Goal: Task Accomplishment & Management: Complete application form

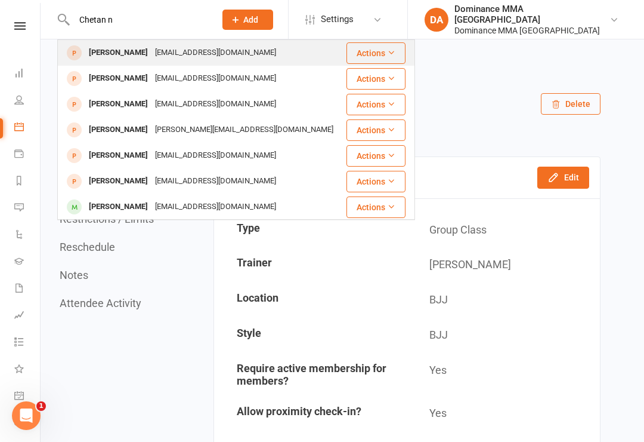
type input "Chetan n"
click at [110, 54] on div "[PERSON_NAME]" at bounding box center [118, 52] width 66 height 17
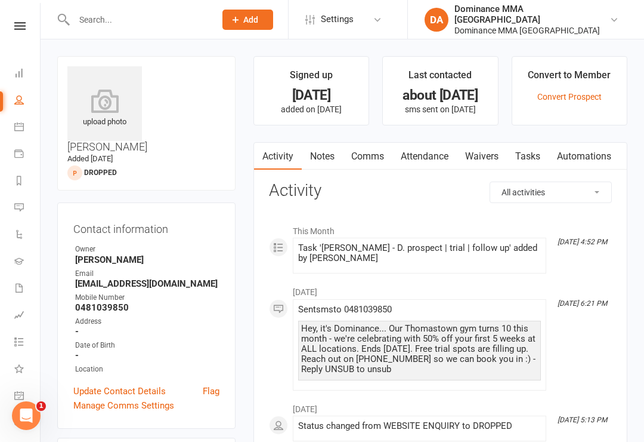
click at [483, 156] on link "Waivers" at bounding box center [482, 156] width 50 height 27
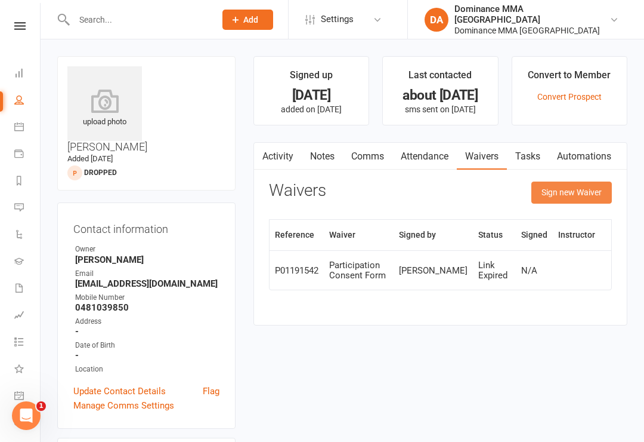
click at [579, 184] on button "Sign new Waiver" at bounding box center [572, 191] width 81 height 21
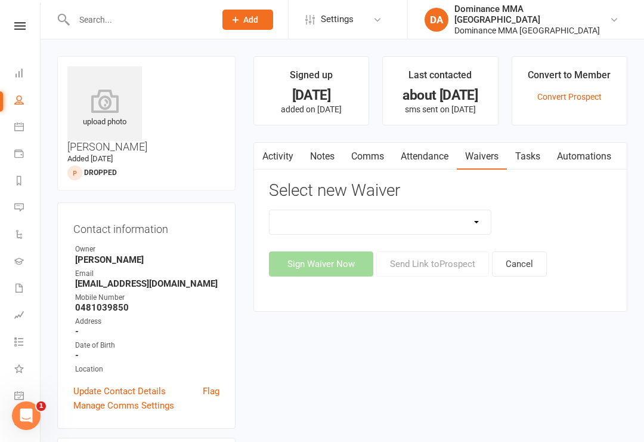
click at [470, 227] on select "Member | Cancellation | Adults Member | Injury Report Form (FOH staff use only)…" at bounding box center [381, 222] width 222 height 24
select select "45"
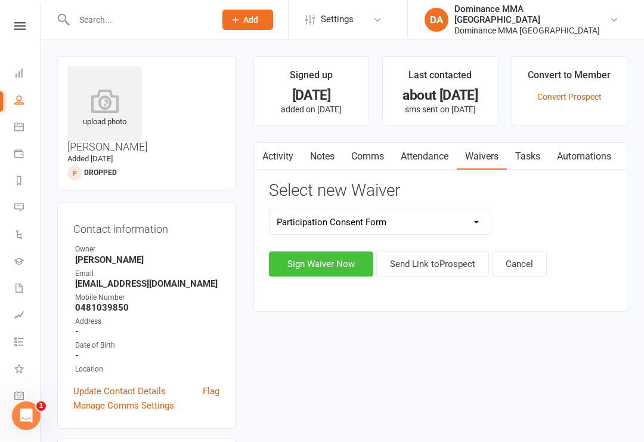
click at [300, 260] on button "Sign Waiver Now" at bounding box center [321, 263] width 104 height 25
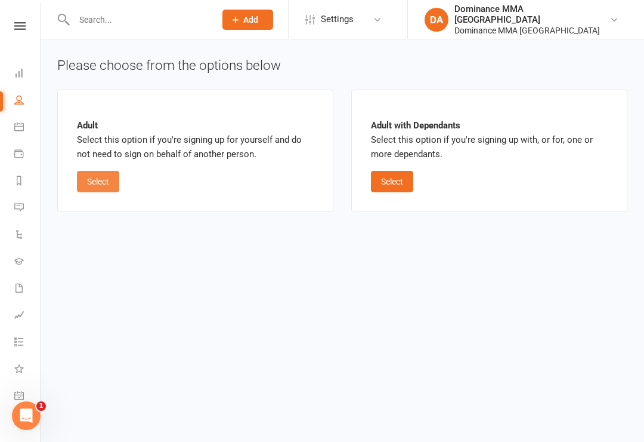
click at [96, 173] on button "Select" at bounding box center [98, 181] width 42 height 21
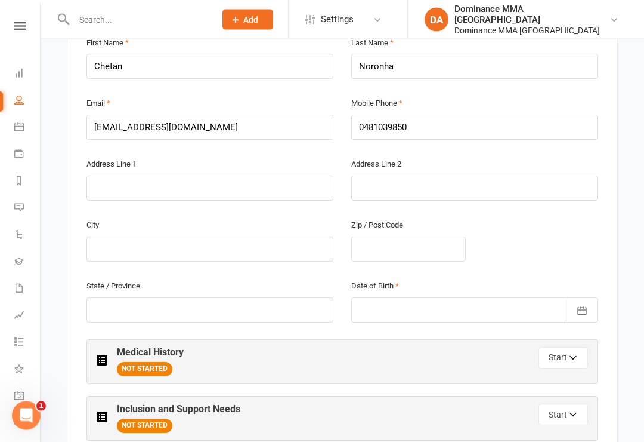
scroll to position [313, 0]
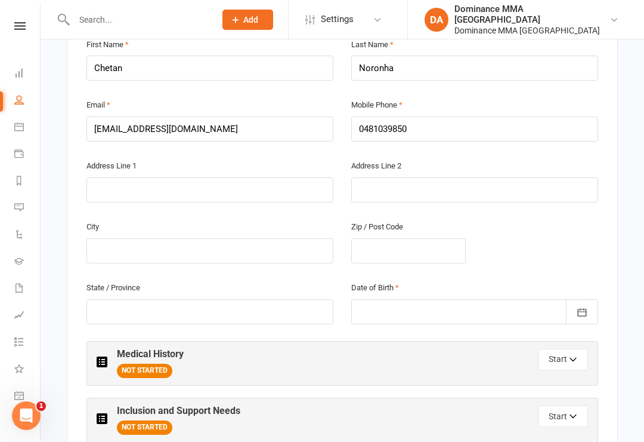
click at [436, 299] on div at bounding box center [474, 311] width 247 height 25
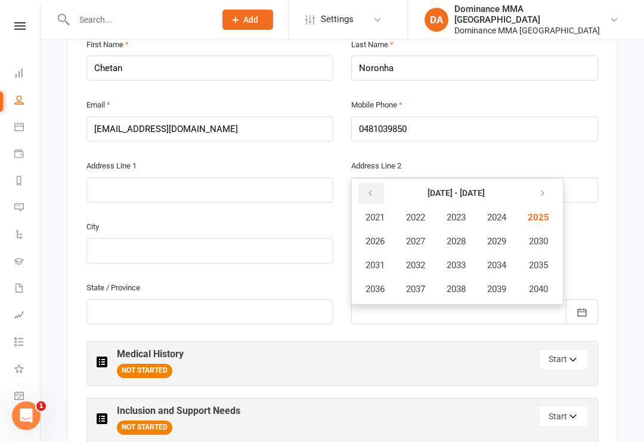
click at [365, 183] on button "button" at bounding box center [372, 193] width 26 height 21
click at [371, 189] on icon "button" at bounding box center [370, 194] width 8 height 10
click at [545, 189] on icon "button" at bounding box center [540, 194] width 8 height 10
click at [380, 236] on span "1986" at bounding box center [375, 241] width 19 height 11
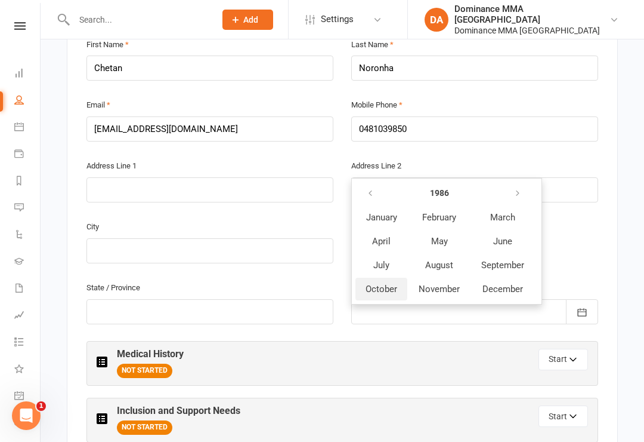
click at [380, 283] on span "October" at bounding box center [382, 288] width 32 height 11
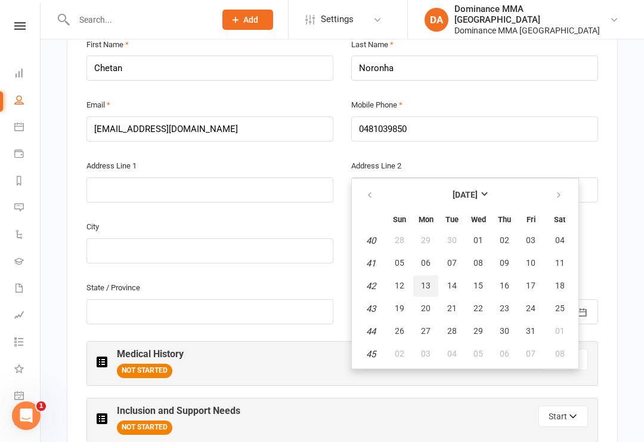
click at [431, 275] on button "13" at bounding box center [426, 285] width 25 height 21
type input "13 Oct 1986"
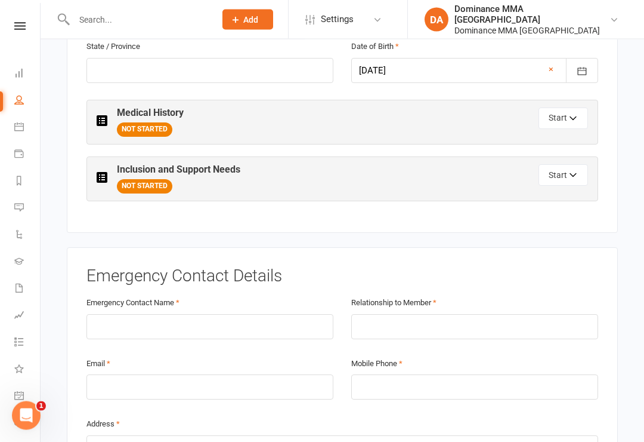
scroll to position [556, 0]
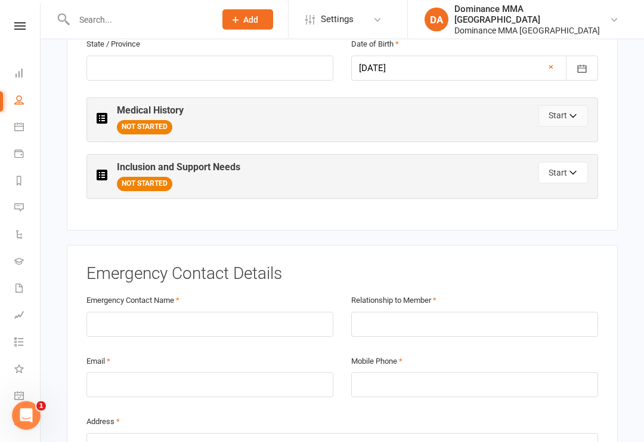
click at [575, 114] on icon "button" at bounding box center [574, 118] width 8 height 8
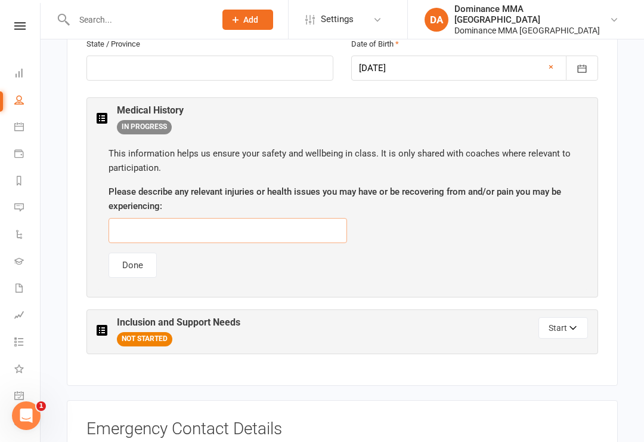
click at [287, 223] on input "text" at bounding box center [228, 230] width 239 height 25
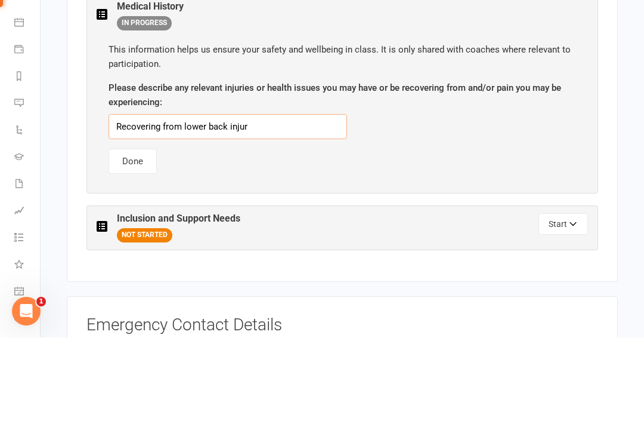
type input "Recovering from lower back injury"
click at [139, 253] on button "Done" at bounding box center [133, 265] width 48 height 25
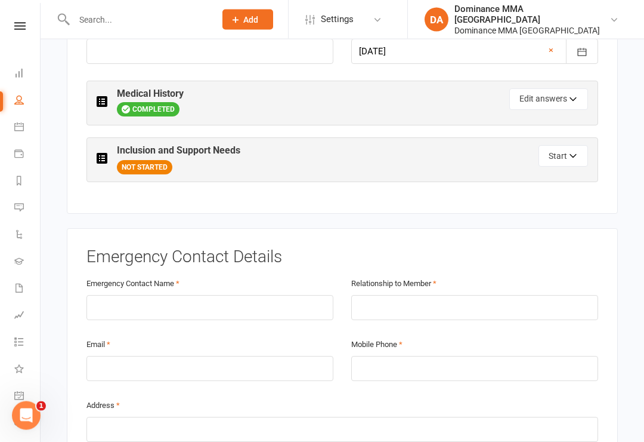
scroll to position [573, 0]
click at [559, 88] on button "Edit answers" at bounding box center [549, 98] width 79 height 21
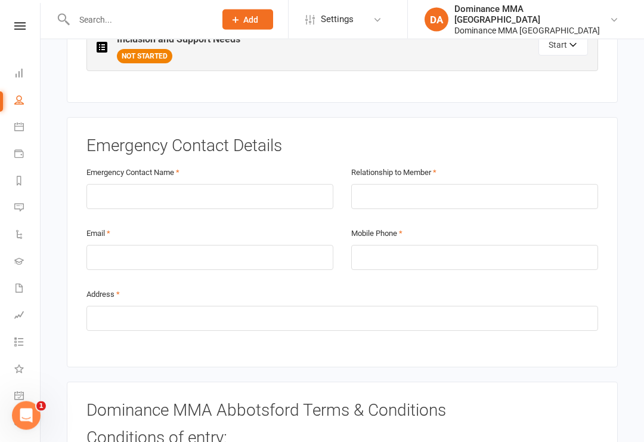
scroll to position [839, 0]
click at [238, 184] on input "text" at bounding box center [210, 196] width 247 height 25
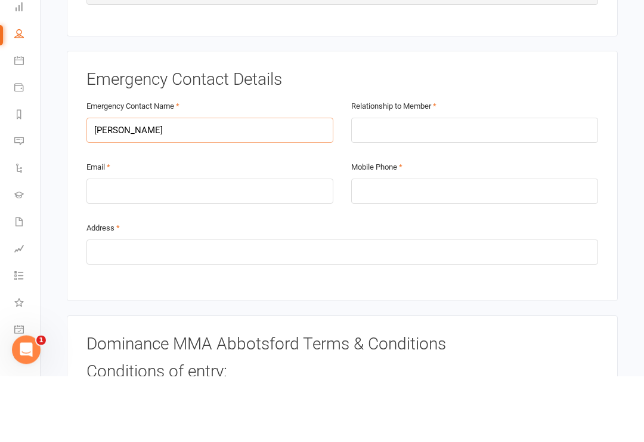
type input "Abhishek Purty"
click at [416, 184] on input "text" at bounding box center [474, 196] width 247 height 25
type input "Partner"
click at [226, 245] on input "email" at bounding box center [210, 257] width 247 height 25
type input "apurty.cmc@gmail.com"
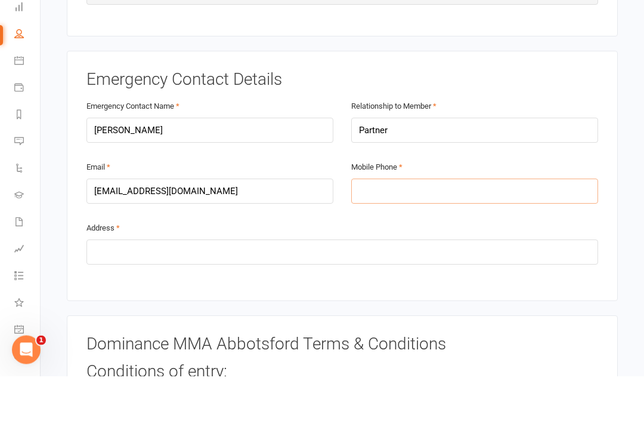
click at [431, 245] on input "tel" at bounding box center [474, 257] width 247 height 25
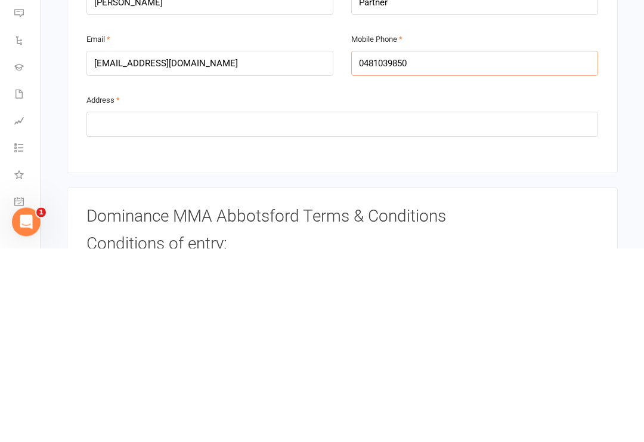
type input "0481039850"
click at [284, 306] on input "text" at bounding box center [343, 318] width 512 height 25
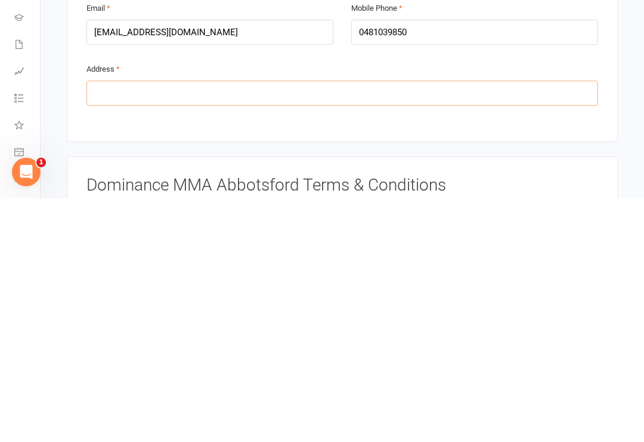
scroll to position [843, 0]
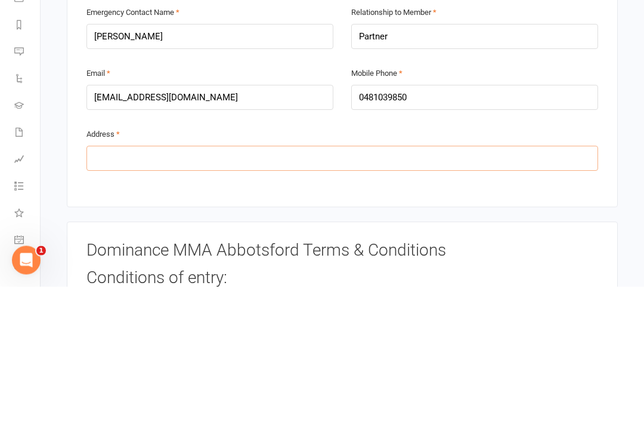
type input "Q"
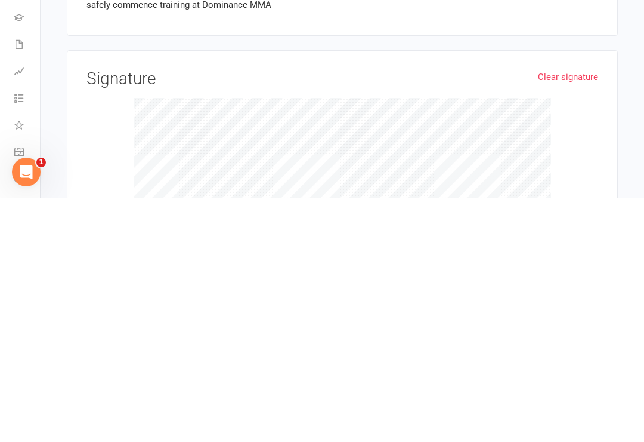
scroll to position [1284, 0]
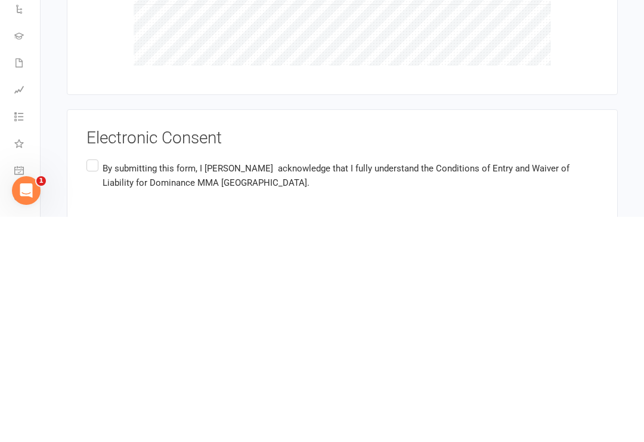
type input "108/118 Vere Street, Abbotsford, VIC 3067"
click at [159, 386] on p "By submitting this form, I Chetan Noronha acknowledge that I fully understand t…" at bounding box center [351, 400] width 496 height 29
click at [94, 382] on input "By submitting this form, I Chetan Noronha acknowledge that I fully understand t…" at bounding box center [91, 382] width 8 height 0
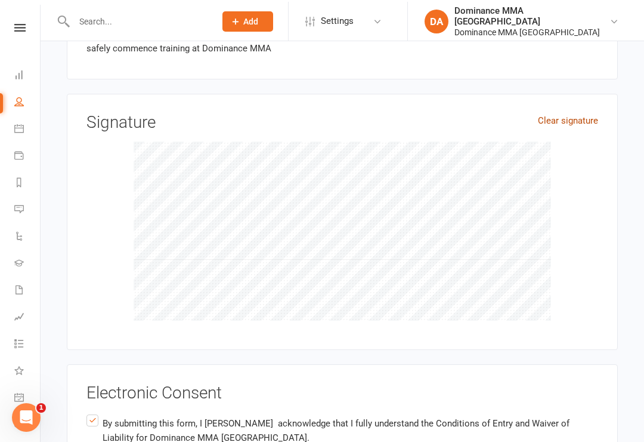
click at [573, 112] on link "Clear signature" at bounding box center [568, 119] width 60 height 14
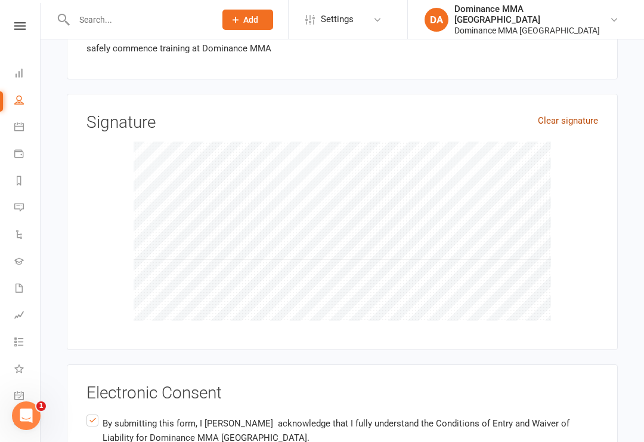
click at [564, 113] on link "Clear signature" at bounding box center [568, 120] width 60 height 14
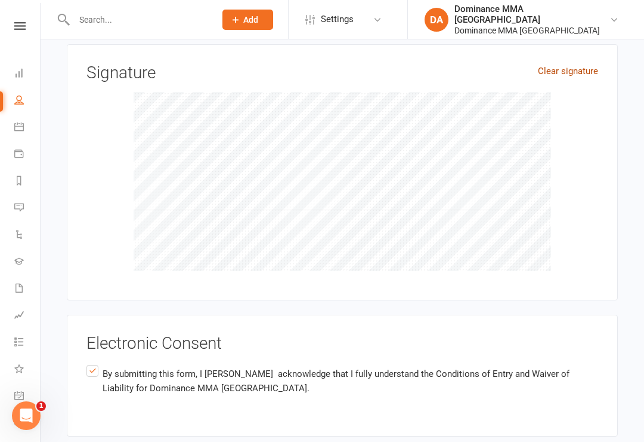
scroll to position [1565, 0]
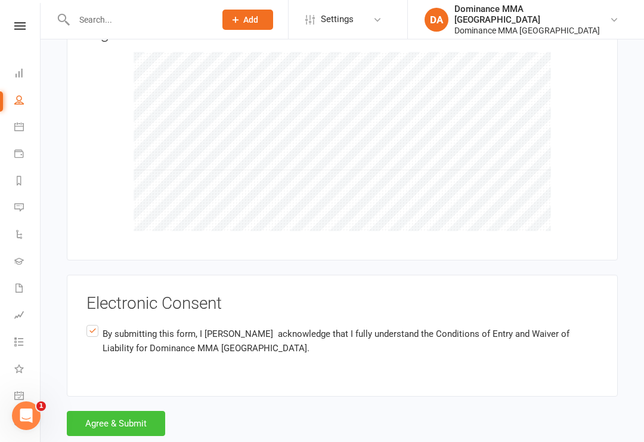
click at [125, 411] on button "Agree & Submit" at bounding box center [116, 423] width 98 height 25
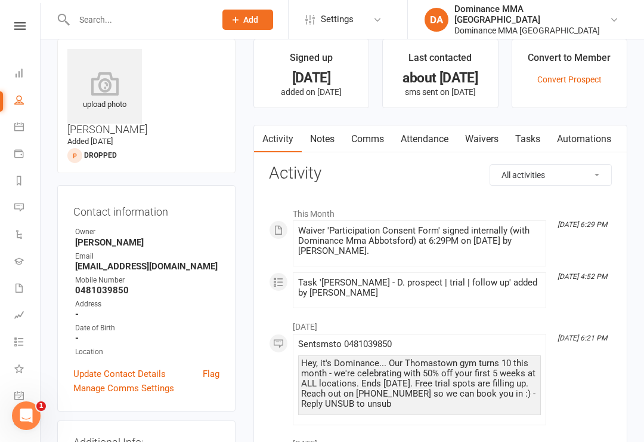
scroll to position [18, 0]
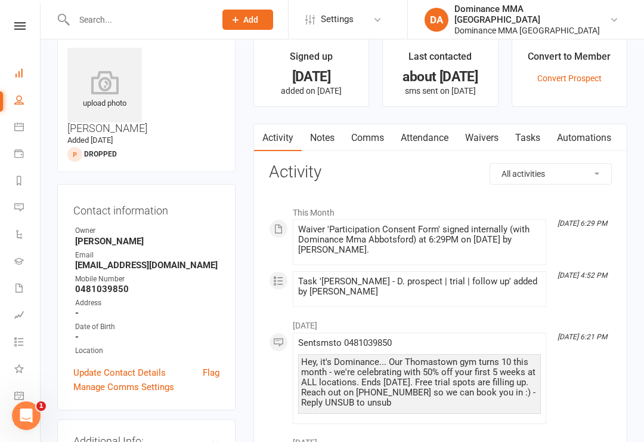
click at [22, 64] on link "Dashboard" at bounding box center [27, 74] width 27 height 27
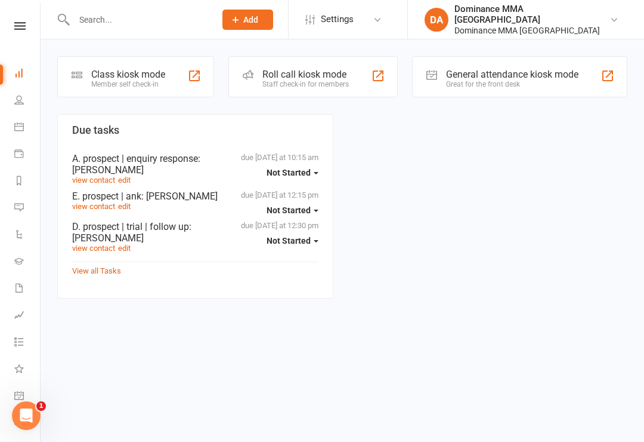
click at [128, 76] on div "Class kiosk mode" at bounding box center [128, 74] width 74 height 11
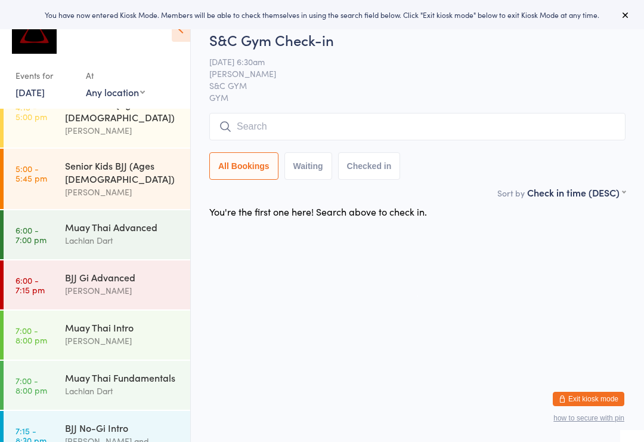
scroll to position [469, 0]
click at [104, 371] on div "Muay Thai Fundamentals" at bounding box center [122, 377] width 115 height 13
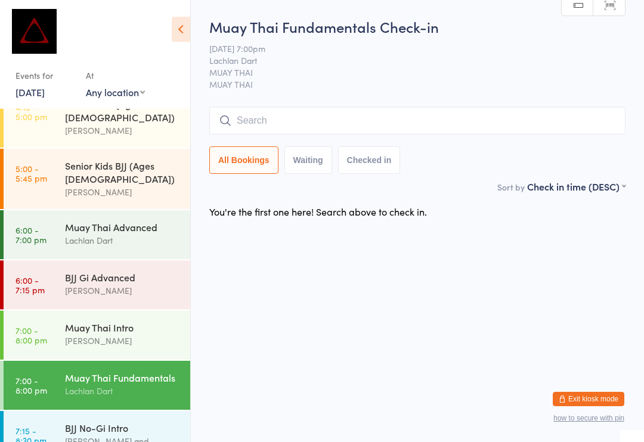
scroll to position [469, 0]
click at [140, 434] on div "David Hart and Max Viney" at bounding box center [122, 447] width 115 height 27
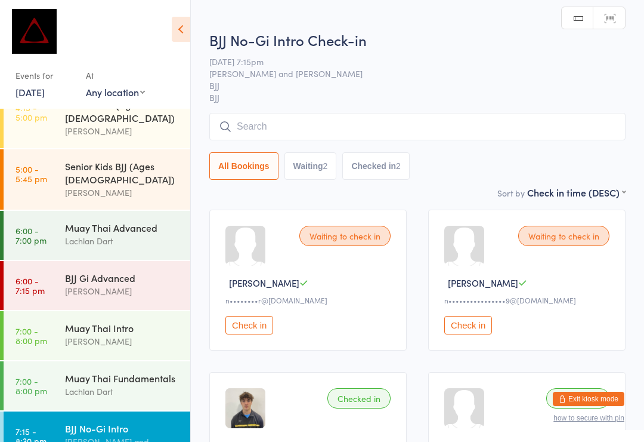
click at [384, 125] on input "search" at bounding box center [417, 126] width 416 height 27
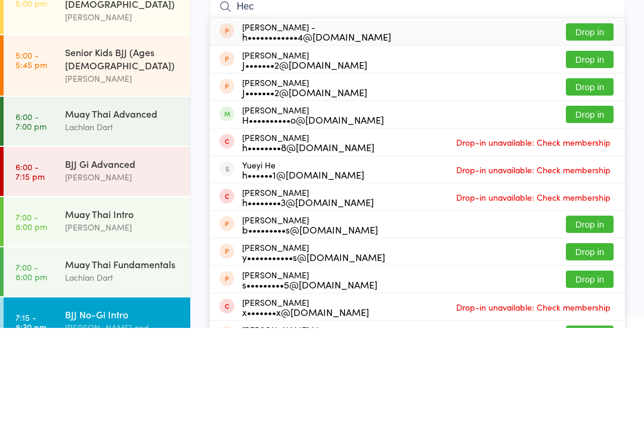
type input "Hec"
click at [587, 220] on button "Drop in" at bounding box center [590, 228] width 48 height 17
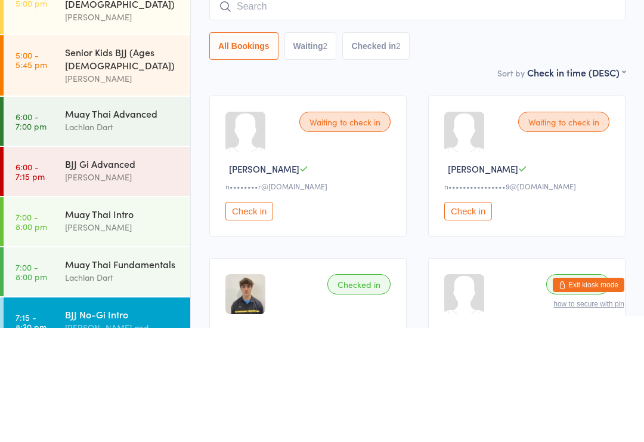
scroll to position [114, 0]
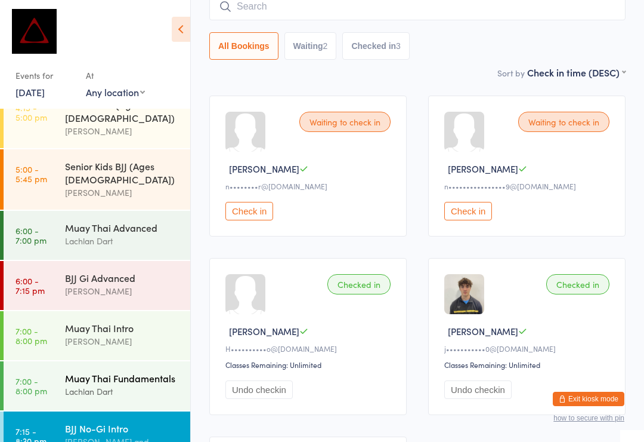
click at [103, 371] on div "Muay Thai Fundamentals" at bounding box center [122, 377] width 115 height 13
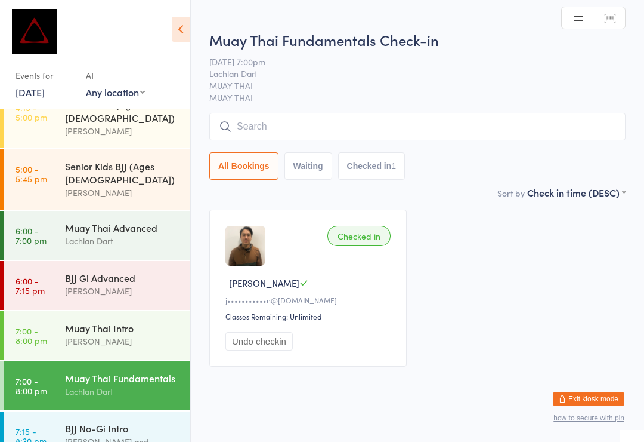
click at [317, 128] on input "search" at bounding box center [417, 126] width 416 height 27
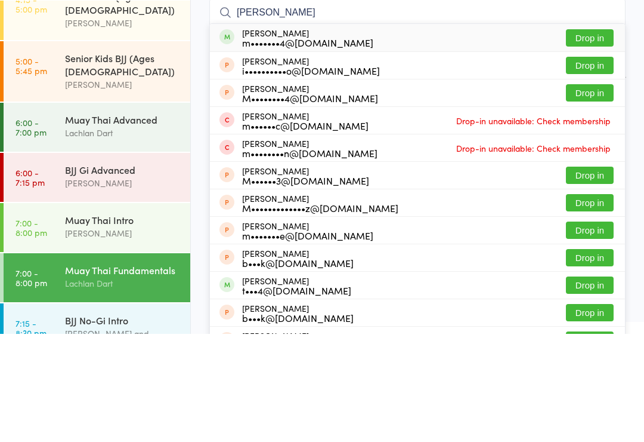
type input "Max Wenn"
click at [609, 137] on button "Drop in" at bounding box center [590, 145] width 48 height 17
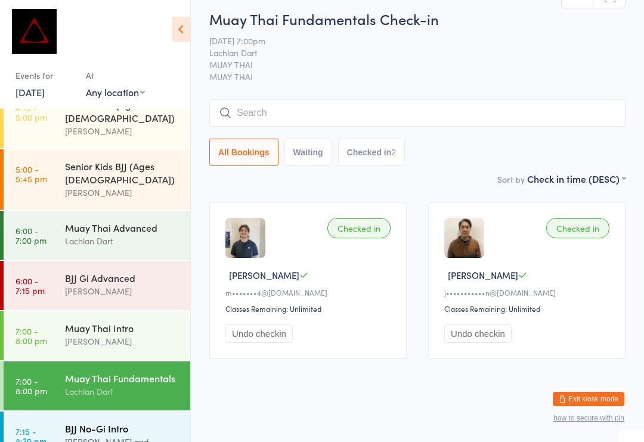
click at [129, 421] on div "BJJ No-Gi Intro" at bounding box center [122, 427] width 115 height 13
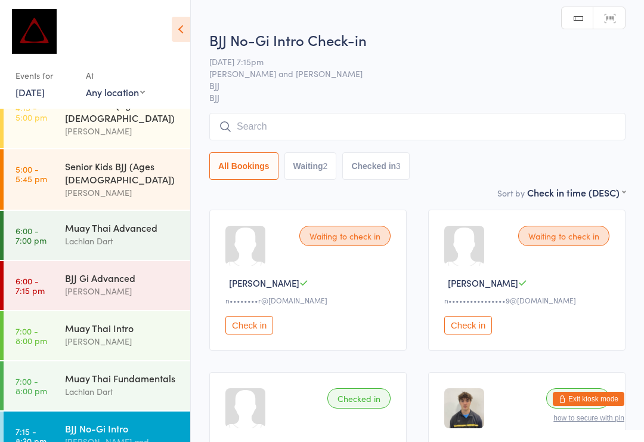
click at [359, 126] on input "search" at bounding box center [417, 126] width 416 height 27
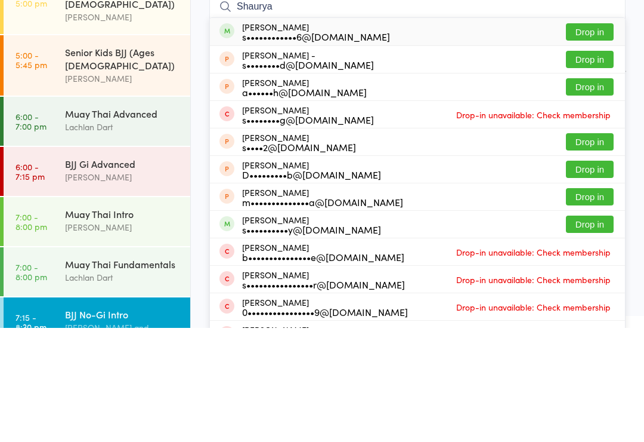
type input "Shaurya"
click at [601, 137] on button "Drop in" at bounding box center [590, 145] width 48 height 17
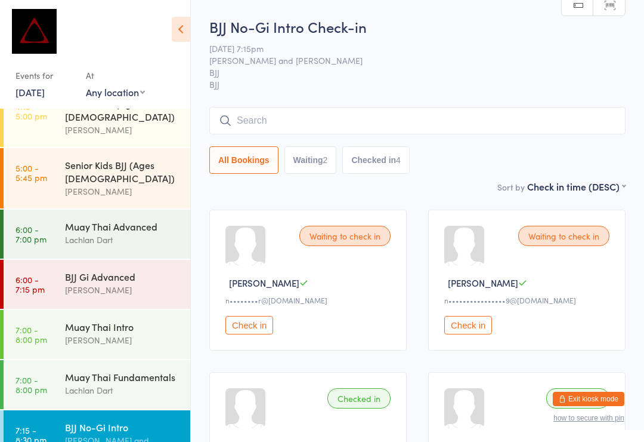
scroll to position [469, 0]
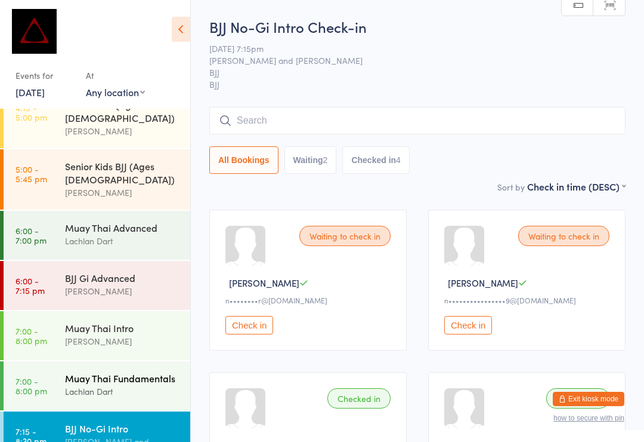
click at [73, 384] on div "Lachlan Dart" at bounding box center [122, 391] width 115 height 14
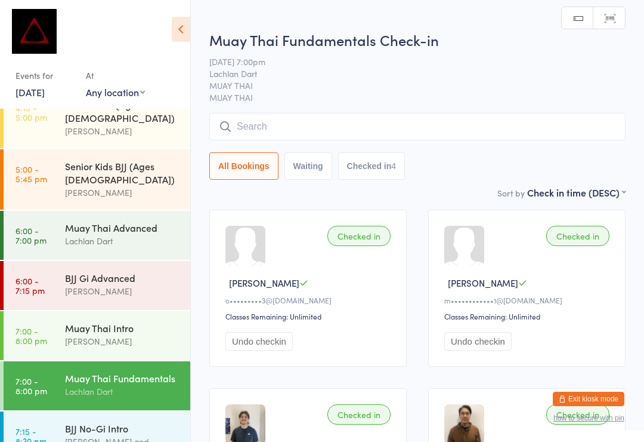
click at [261, 134] on input "search" at bounding box center [417, 126] width 416 height 27
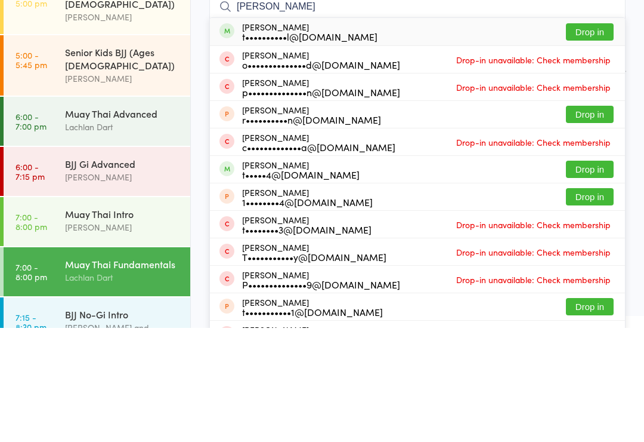
type input "Timothy O’Callaghan"
click at [579, 137] on button "Drop in" at bounding box center [590, 145] width 48 height 17
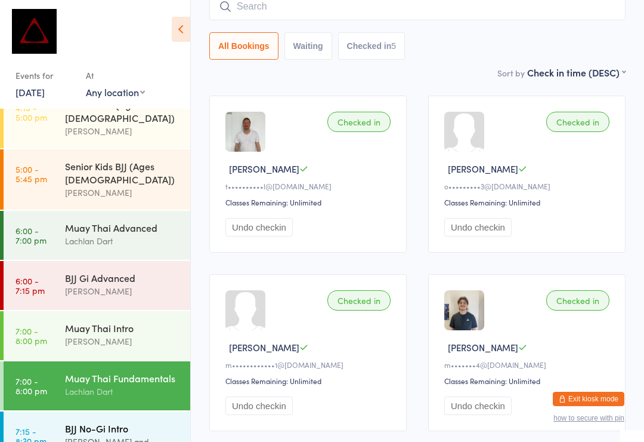
click at [137, 421] on div "BJJ No-Gi Intro" at bounding box center [122, 427] width 115 height 13
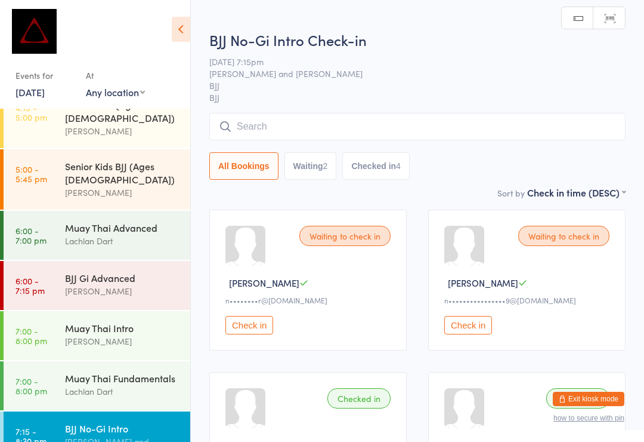
click at [308, 150] on div "All Bookings Waiting 2 Checked in 4" at bounding box center [417, 146] width 416 height 67
click at [370, 132] on input "search" at bounding box center [417, 126] width 416 height 27
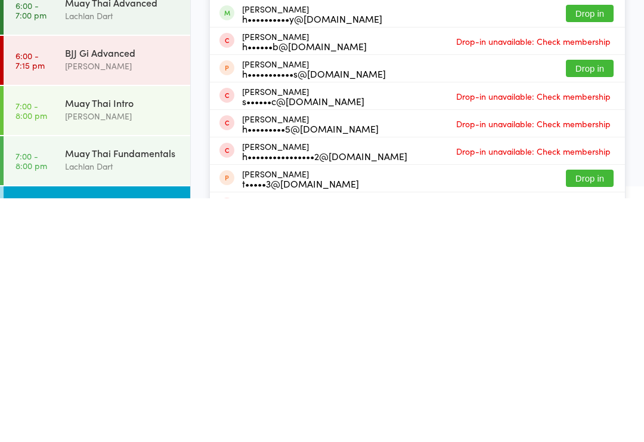
scroll to position [58, 0]
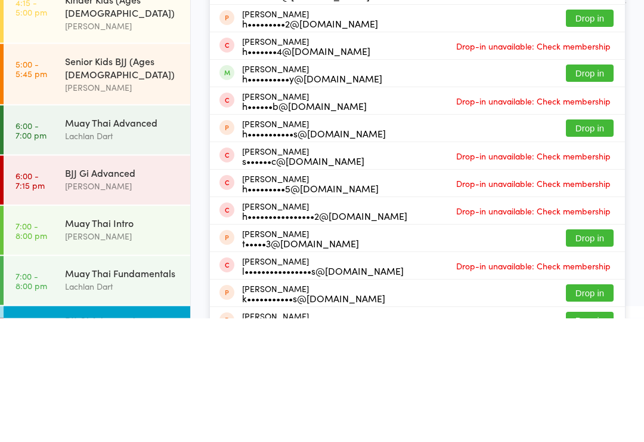
type input "Hugh"
click at [605, 189] on button "Drop in" at bounding box center [590, 197] width 48 height 17
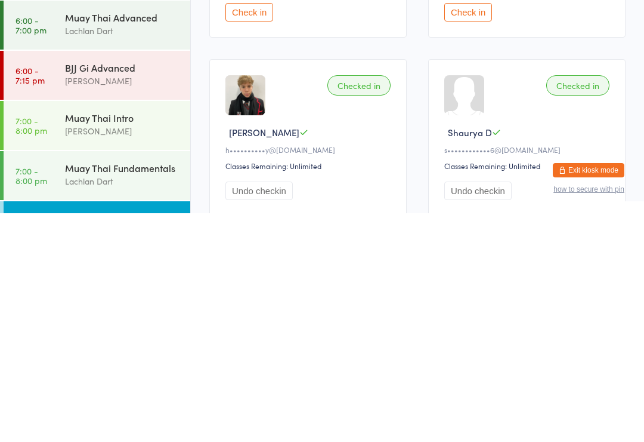
scroll to position [14, 0]
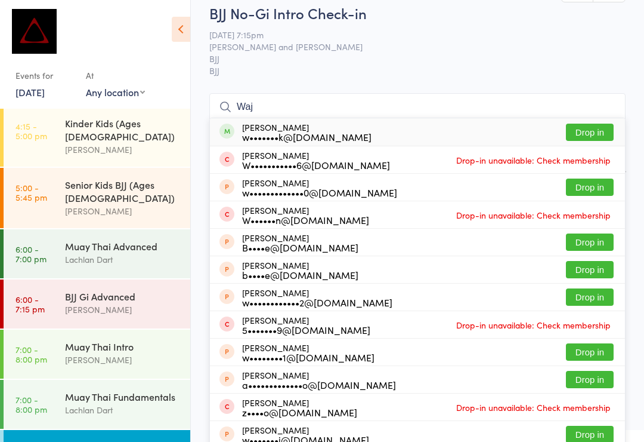
type input "Waj"
click at [591, 135] on button "Drop in" at bounding box center [590, 132] width 48 height 17
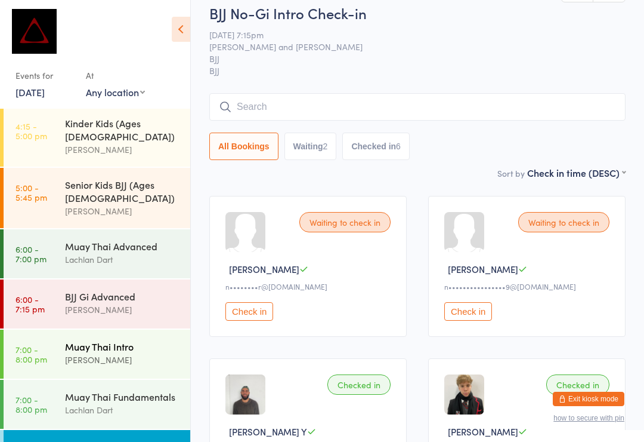
click at [91, 353] on div "[PERSON_NAME]" at bounding box center [122, 360] width 115 height 14
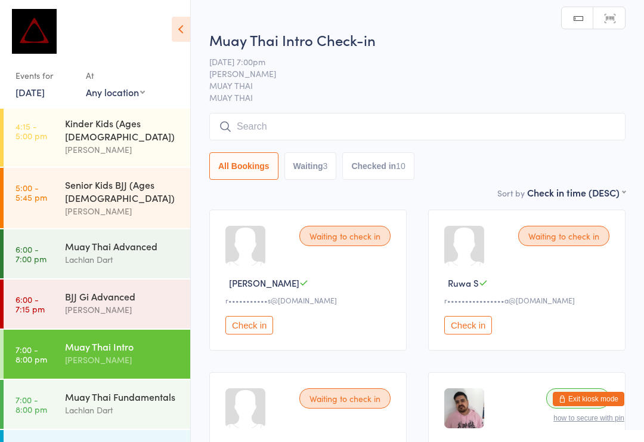
click at [350, 131] on input "search" at bounding box center [417, 126] width 416 height 27
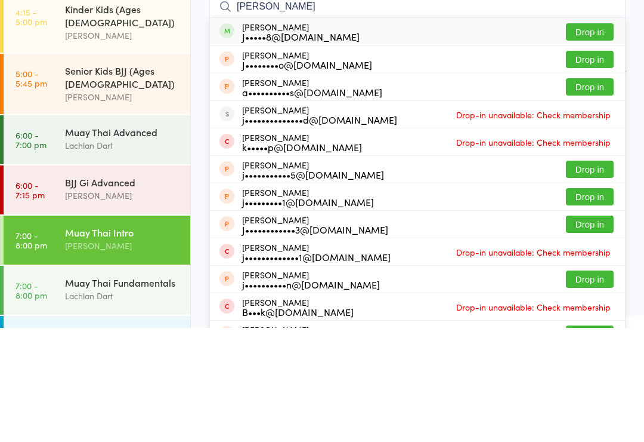
type input "James cull"
click at [591, 137] on button "Drop in" at bounding box center [590, 145] width 48 height 17
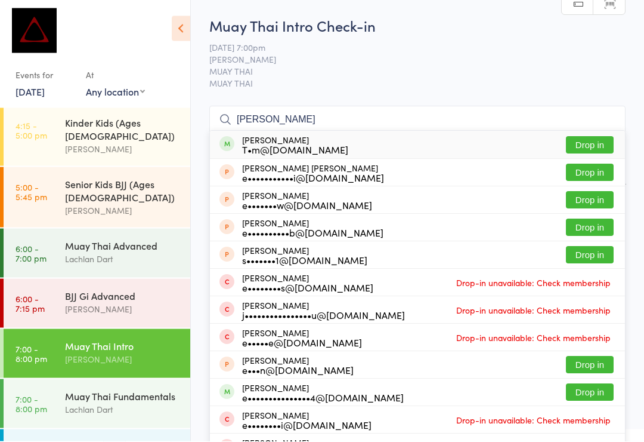
type input "Elise a"
click at [594, 147] on button "Drop in" at bounding box center [590, 145] width 48 height 17
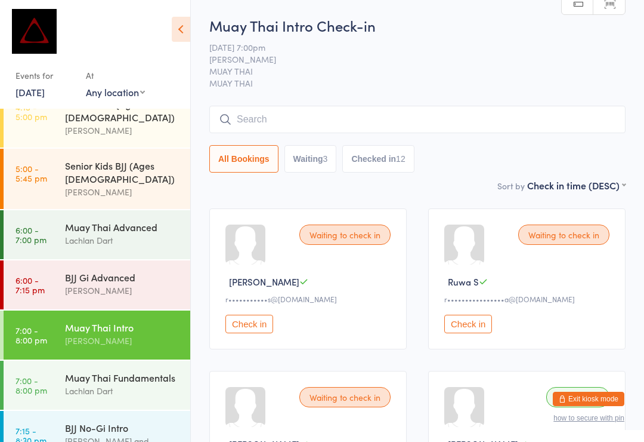
scroll to position [469, 0]
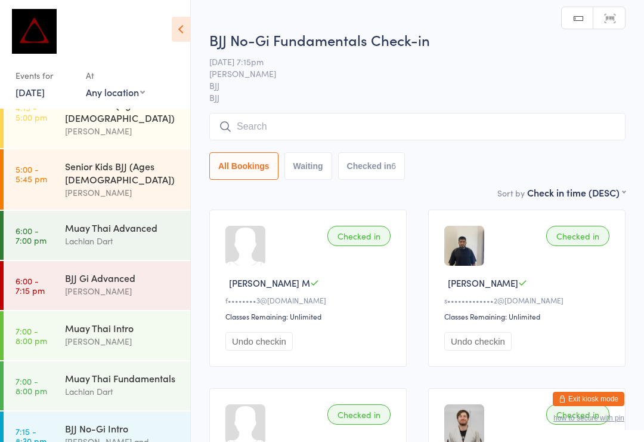
click at [420, 124] on input "search" at bounding box center [417, 126] width 416 height 27
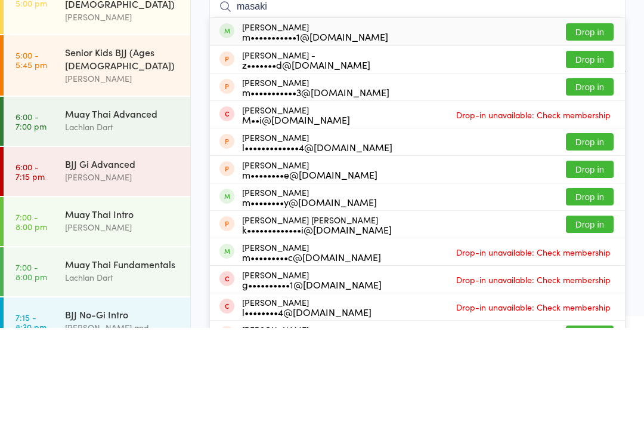
type input "masaki"
click at [618, 132] on div "masaki kobayashi m•••••••••••1@gmail.com Drop in" at bounding box center [417, 145] width 415 height 27
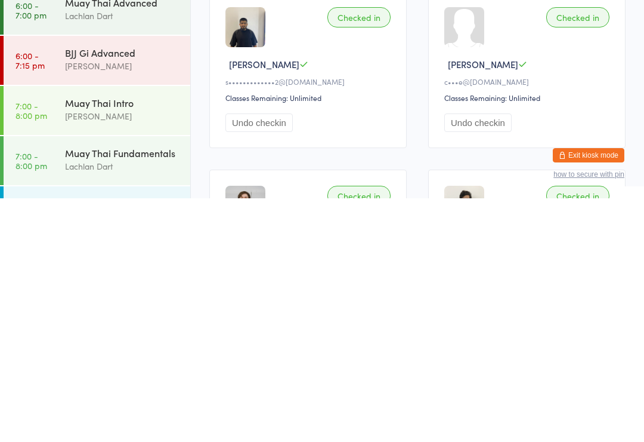
scroll to position [155, 0]
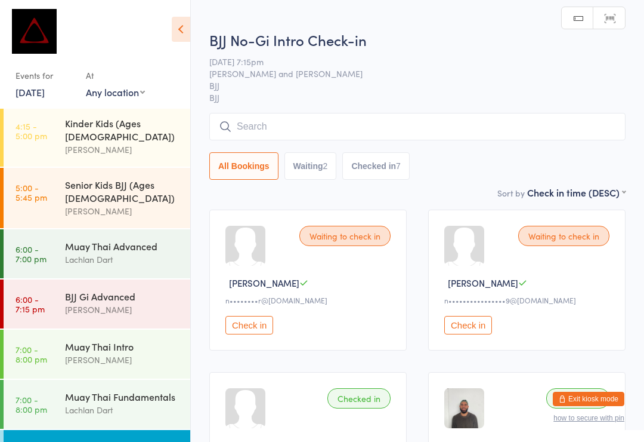
click at [315, 130] on input "search" at bounding box center [417, 126] width 416 height 27
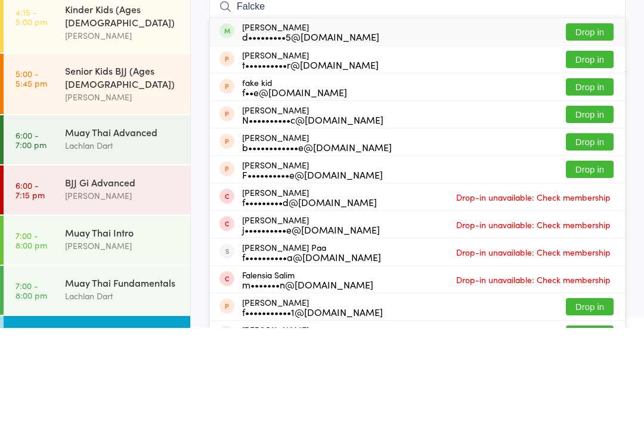
type input "Falcke"
click at [581, 137] on button "Drop in" at bounding box center [590, 145] width 48 height 17
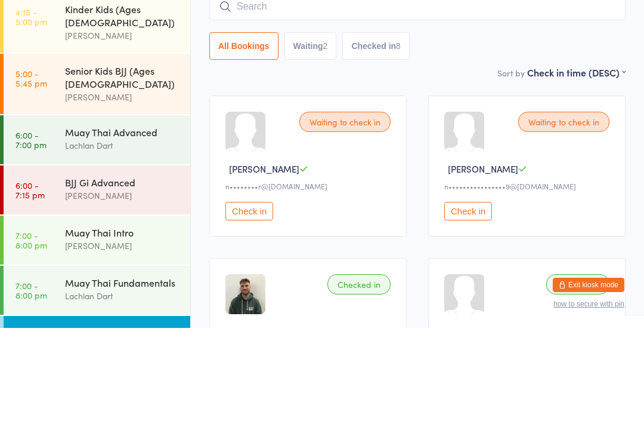
click at [431, 107] on input "search" at bounding box center [417, 120] width 416 height 27
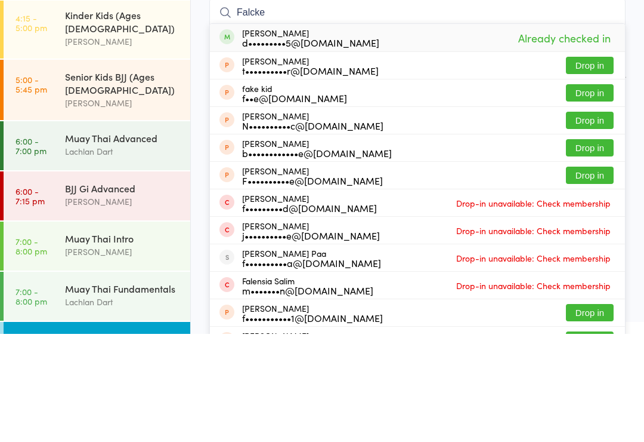
type input "Falcke"
click at [487, 160] on div "Taro Falconer t••••••••••r@icloud.com Drop in" at bounding box center [417, 173] width 415 height 27
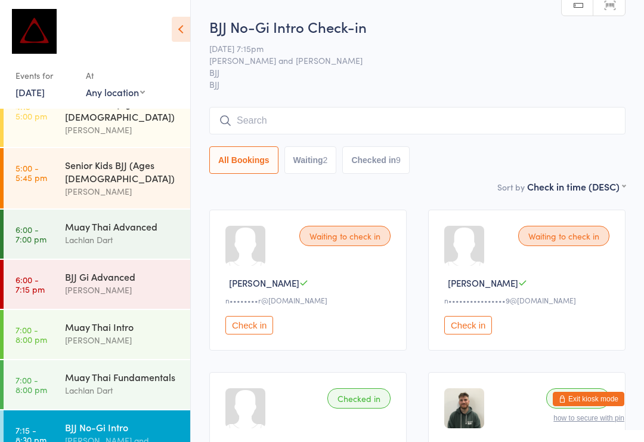
scroll to position [469, 0]
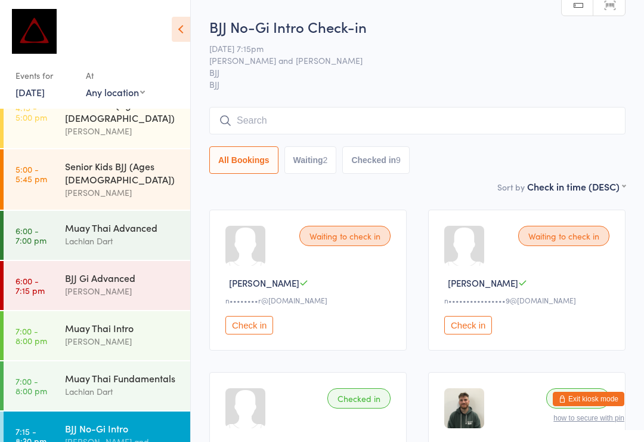
click at [406, 133] on input "search" at bounding box center [417, 120] width 416 height 27
type input "David nguyen"
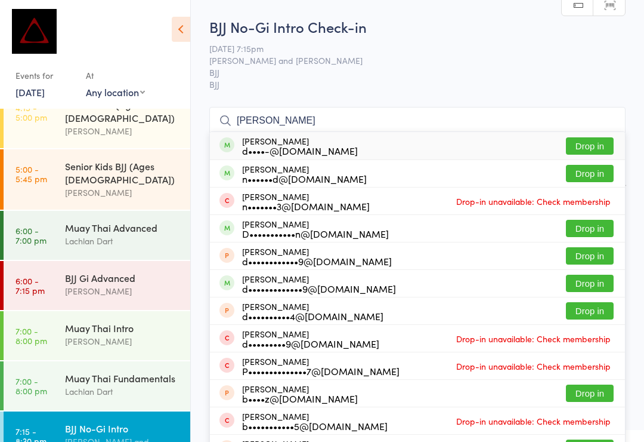
click at [601, 170] on button "Drop in" at bounding box center [590, 173] width 48 height 17
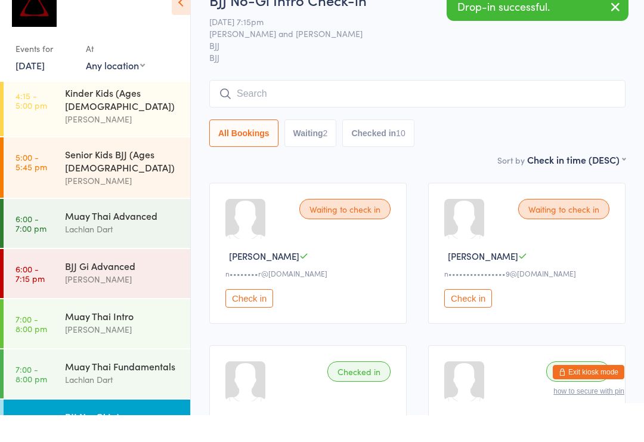
scroll to position [451, 0]
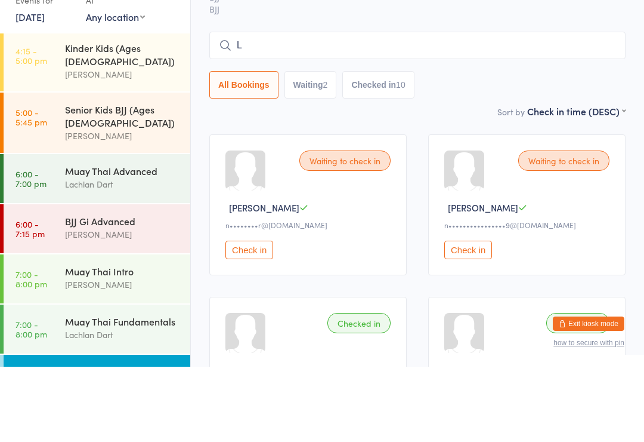
type input "Lo"
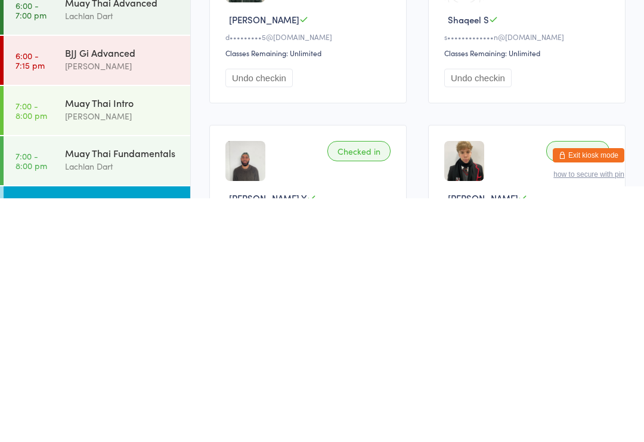
scroll to position [364, 0]
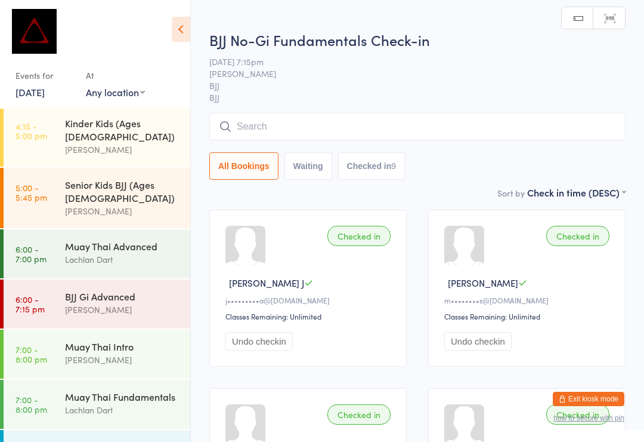
click at [530, 129] on input "search" at bounding box center [417, 126] width 416 height 27
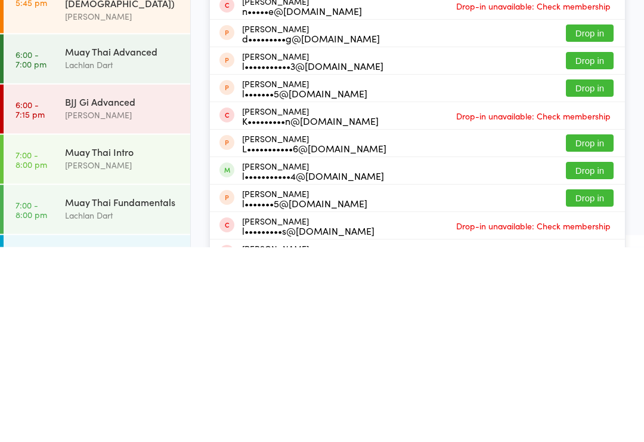
type input "Loui"
click at [598, 357] on button "Drop in" at bounding box center [590, 365] width 48 height 17
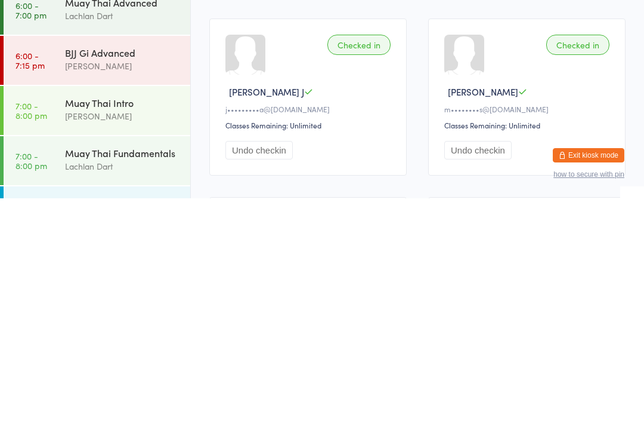
scroll to position [126, 0]
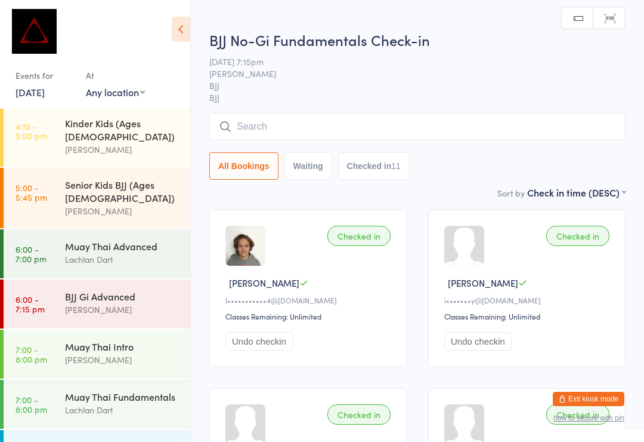
click at [387, 117] on input "search" at bounding box center [417, 126] width 416 height 27
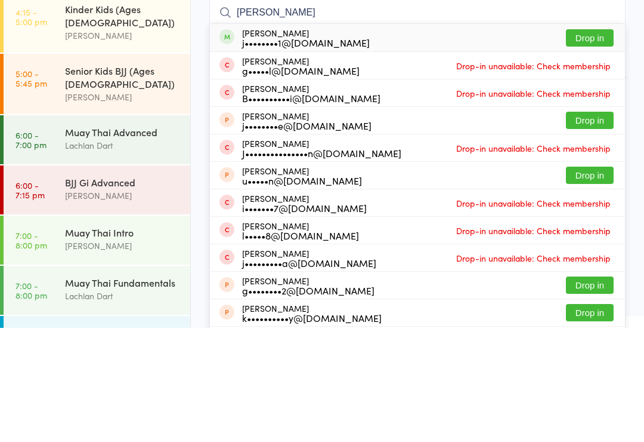
type input "Johnny"
click at [598, 143] on button "Drop in" at bounding box center [590, 151] width 48 height 17
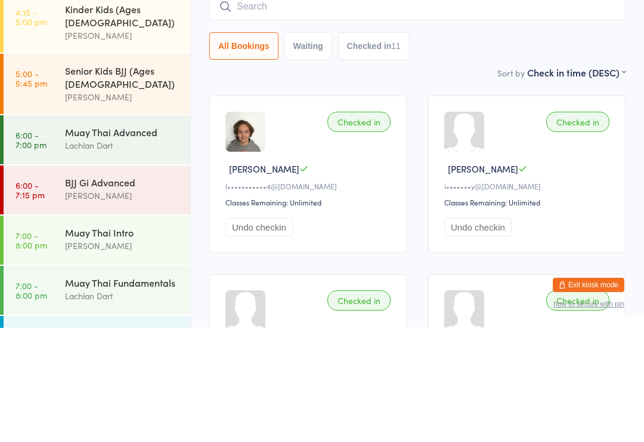
scroll to position [114, 0]
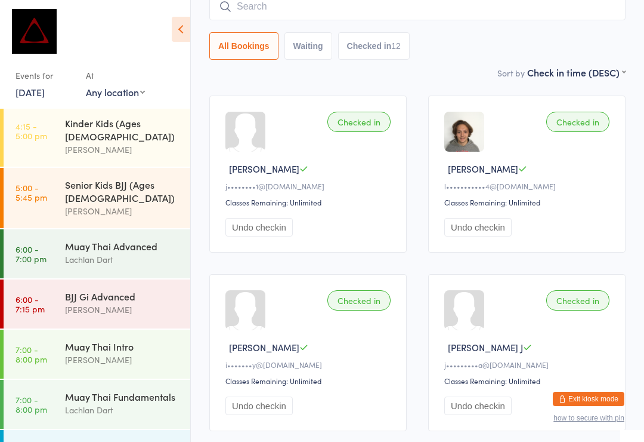
click at [299, 12] on input "search" at bounding box center [417, 6] width 416 height 27
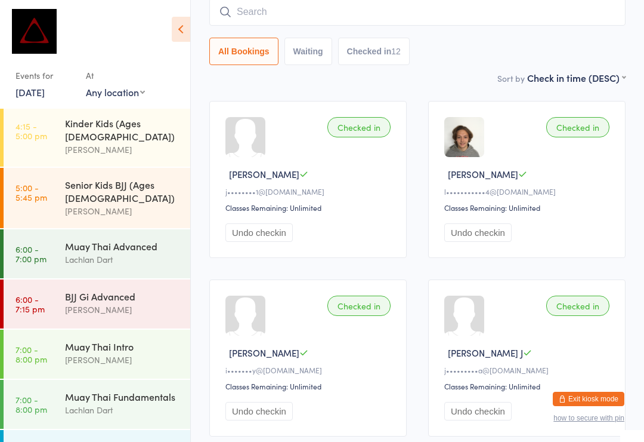
scroll to position [108, 0]
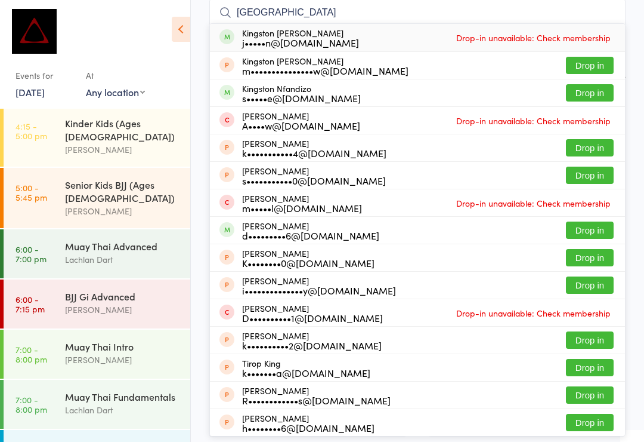
type input "Kingston"
click at [584, 94] on button "Drop in" at bounding box center [590, 92] width 48 height 17
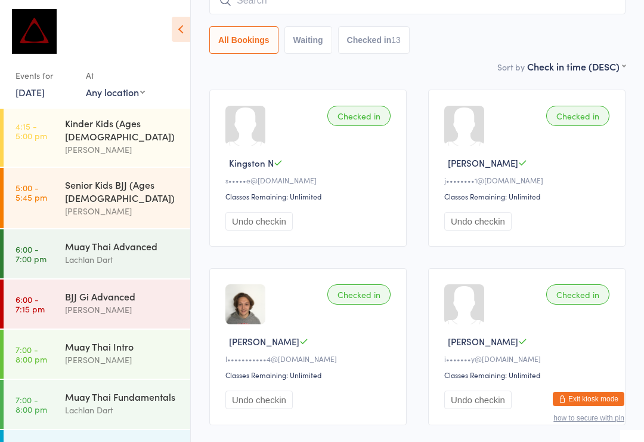
scroll to position [118, 0]
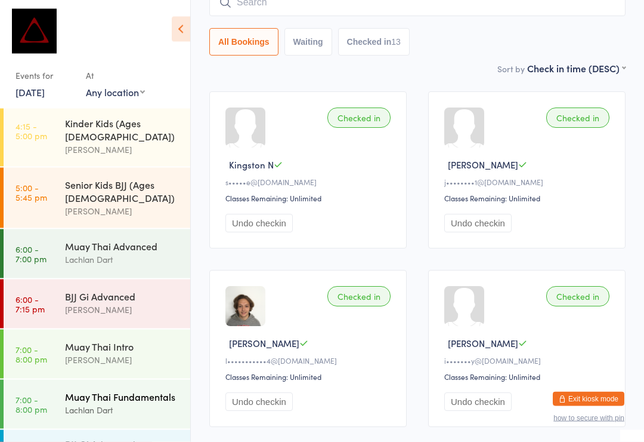
click at [153, 390] on div "Muay Thai Fundamentals" at bounding box center [122, 396] width 115 height 13
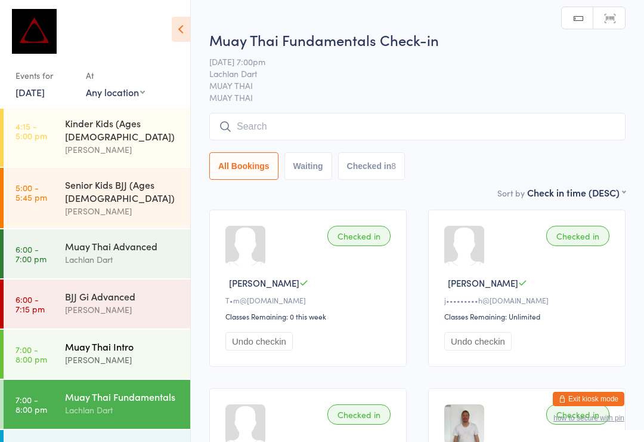
click at [141, 353] on div "[PERSON_NAME]" at bounding box center [122, 360] width 115 height 14
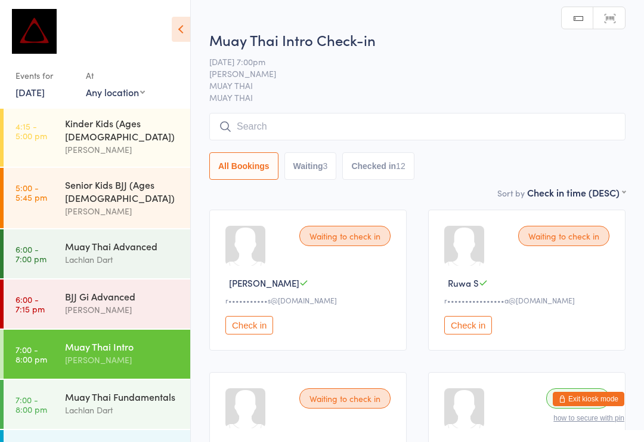
click at [419, 128] on input "search" at bounding box center [417, 126] width 416 height 27
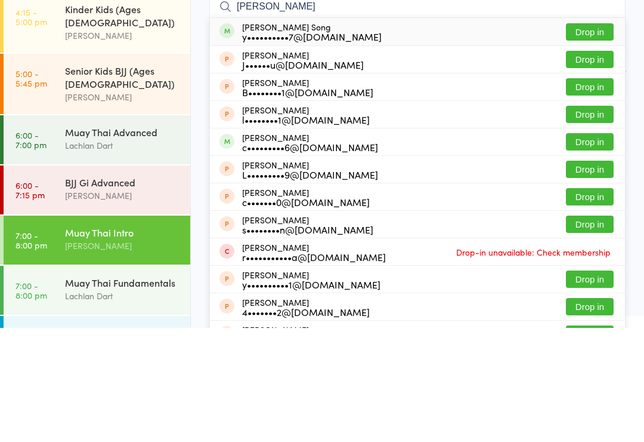
type input "Yuling"
click at [603, 137] on button "Drop in" at bounding box center [590, 145] width 48 height 17
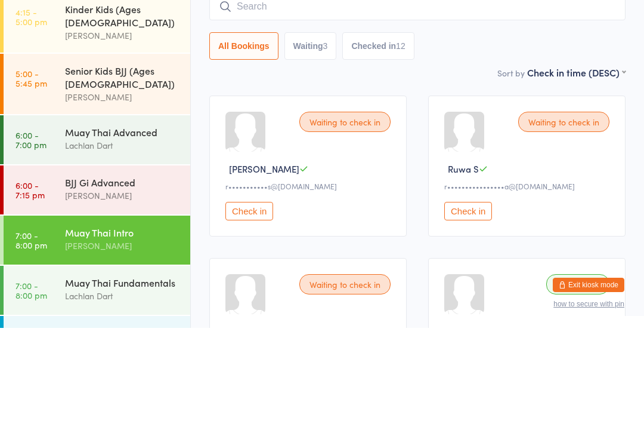
scroll to position [114, 0]
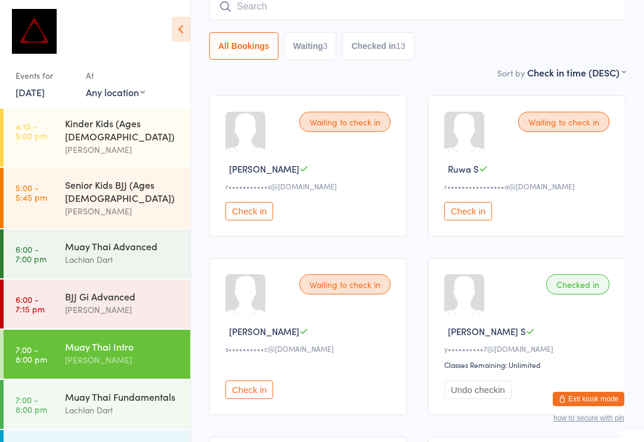
click at [600, 400] on button "Exit kiosk mode" at bounding box center [589, 398] width 72 height 14
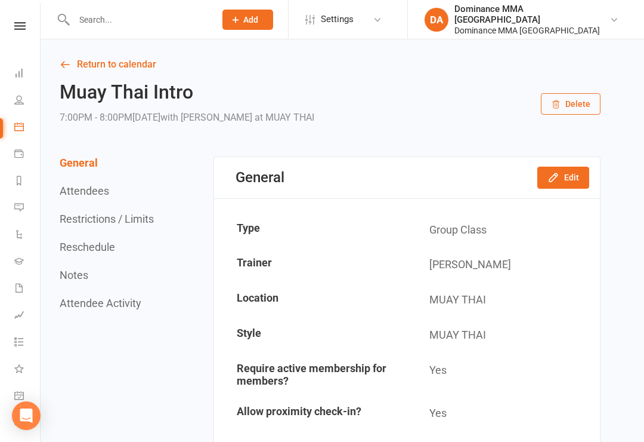
click at [107, 11] on input "text" at bounding box center [138, 19] width 137 height 17
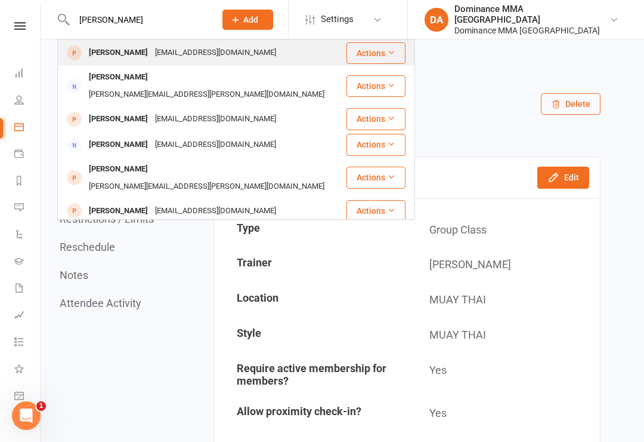
type input "[PERSON_NAME]"
click at [112, 53] on div "Chetan Noronha" at bounding box center [118, 52] width 66 height 17
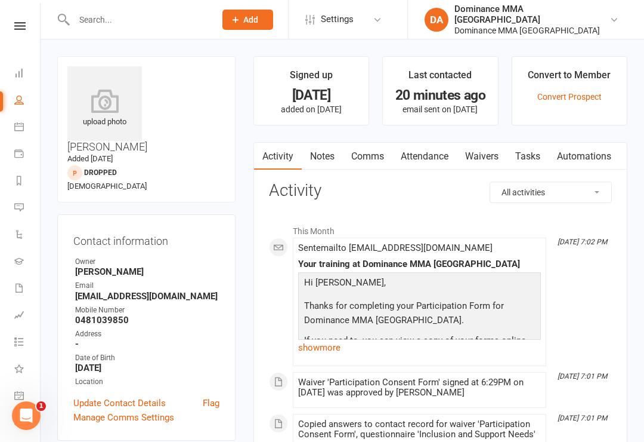
click at [483, 163] on link "Waivers" at bounding box center [482, 156] width 50 height 27
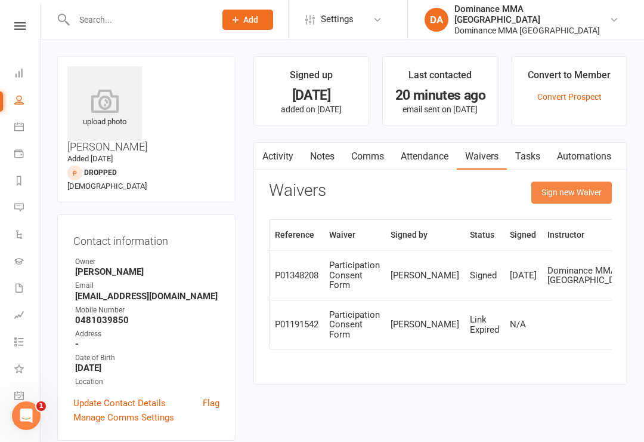
click at [576, 190] on button "Sign new Waiver" at bounding box center [572, 191] width 81 height 21
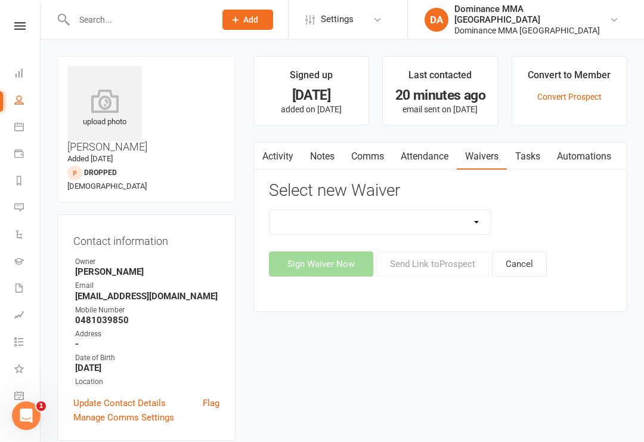
click at [467, 213] on select "Member | Cancellation | Adults Member | Injury Report Form (FOH staff use only)…" at bounding box center [381, 222] width 222 height 24
select select "7451"
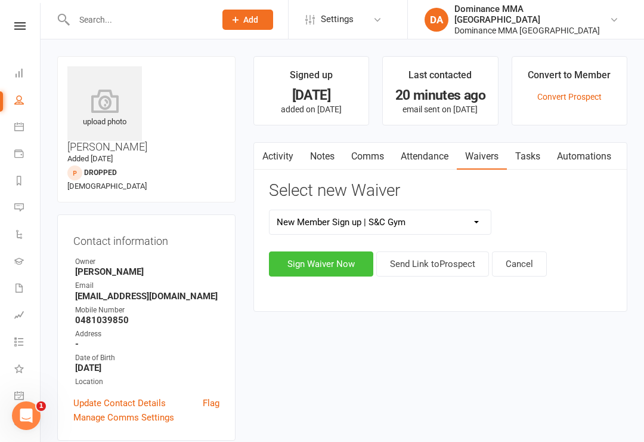
click at [320, 260] on button "Sign Waiver Now" at bounding box center [321, 263] width 104 height 25
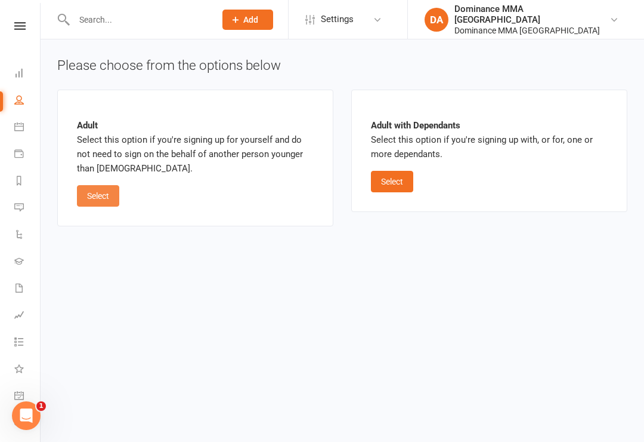
click at [86, 193] on button "Select" at bounding box center [98, 195] width 42 height 21
select select "bank_account"
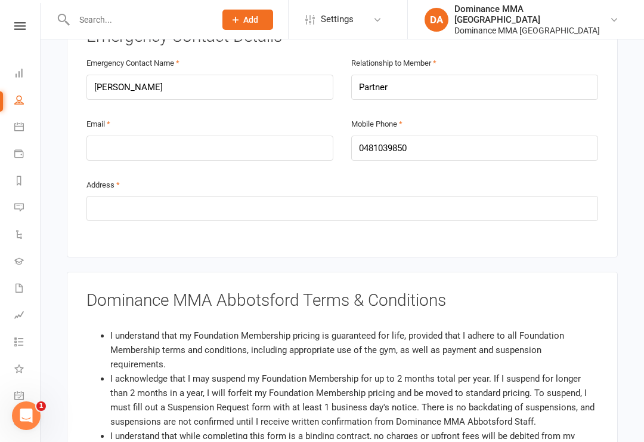
scroll to position [738, 0]
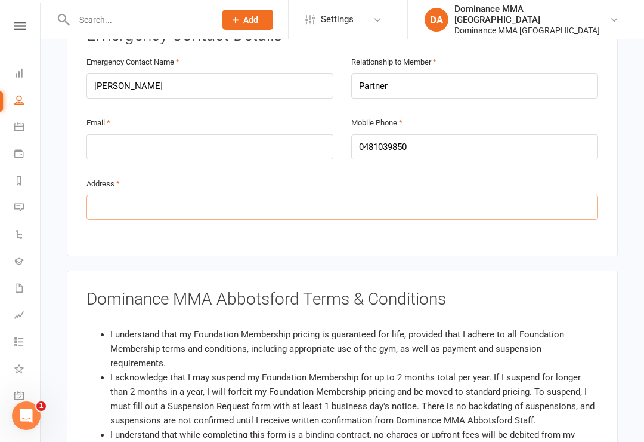
click at [167, 195] on input "text" at bounding box center [343, 207] width 512 height 25
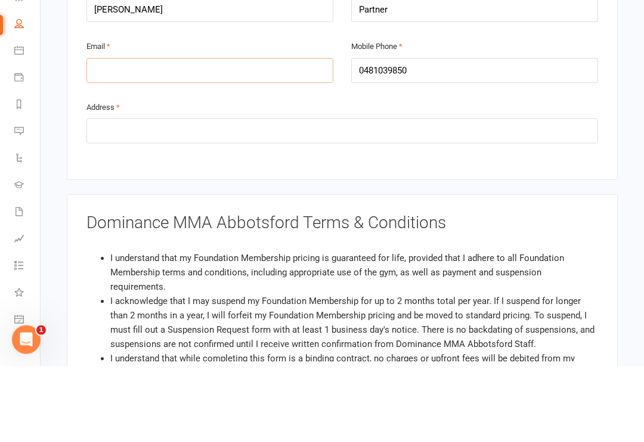
click at [243, 134] on input "email" at bounding box center [210, 146] width 247 height 25
type input "chetannoronha@gmail.com"
click at [228, 195] on input "text" at bounding box center [343, 207] width 512 height 25
type input "3"
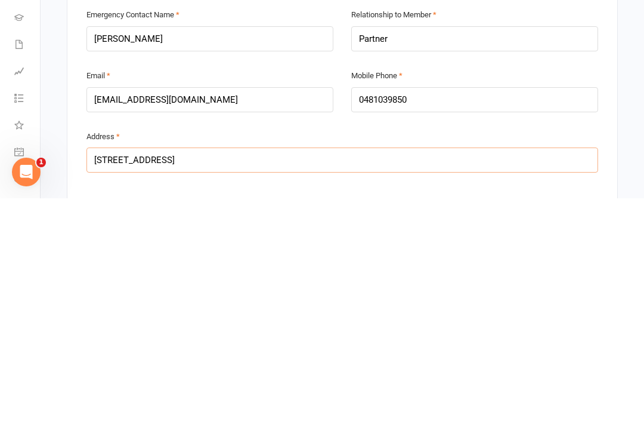
scroll to position [542, 0]
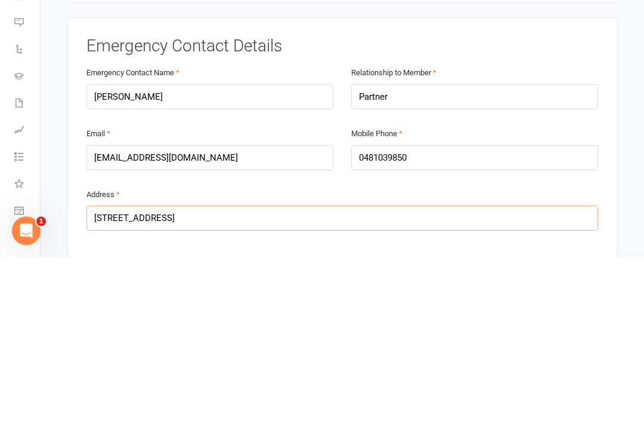
type input "108/118 Vere Street, Abbotsford, VIC 3067"
click at [254, 330] on input "chetannoronha@gmail.com" at bounding box center [210, 342] width 247 height 25
type input "0"
click at [236, 330] on input "chetannoronha@gmail.com" at bounding box center [210, 342] width 247 height 25
type input "ch"
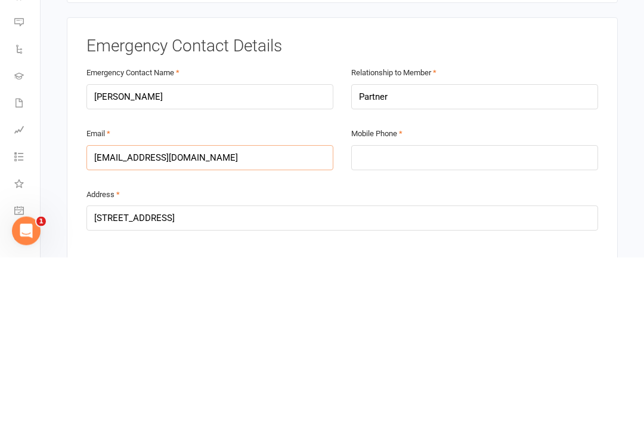
type input "apurty.cmc@gmail.com"
click at [424, 330] on input "tel" at bounding box center [474, 342] width 247 height 25
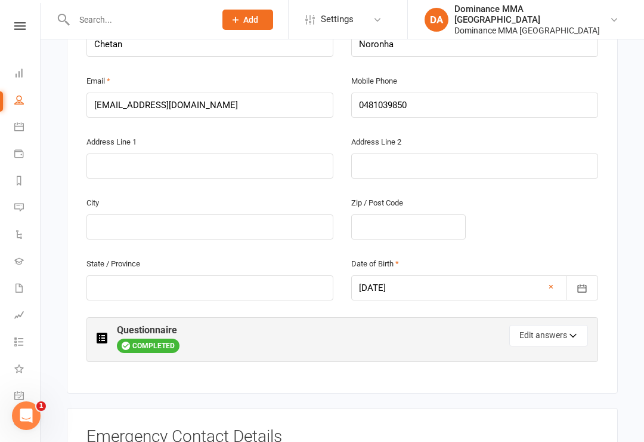
scroll to position [323, 0]
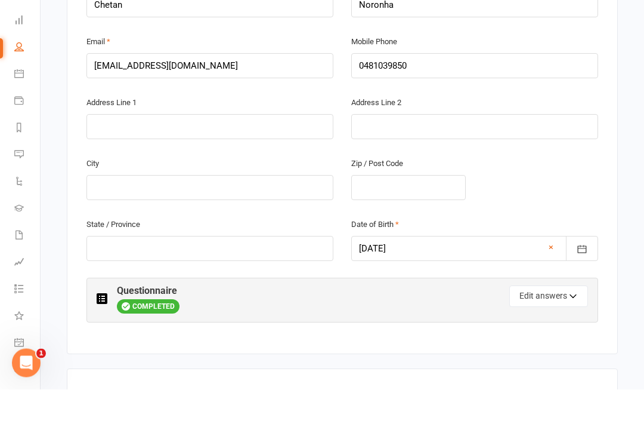
type input "0432810967"
click at [263, 167] on input "text" at bounding box center [210, 179] width 247 height 25
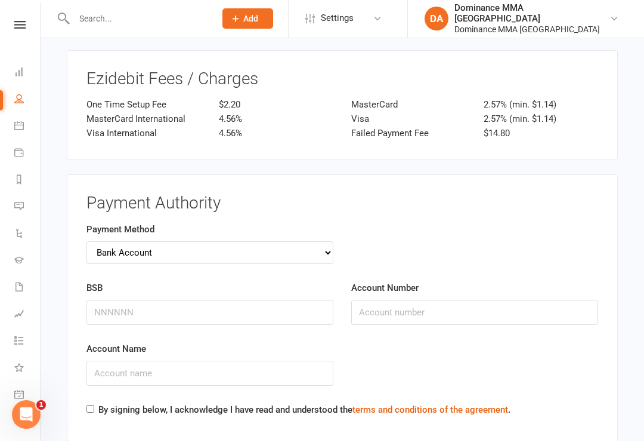
scroll to position [1631, 0]
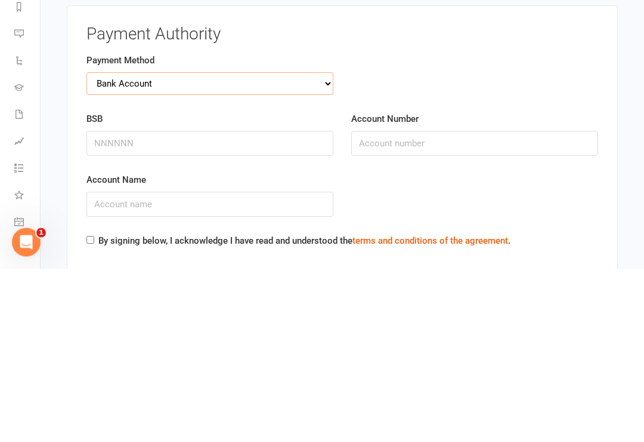
click at [331, 246] on select "Credit Card Bank Account" at bounding box center [210, 257] width 247 height 23
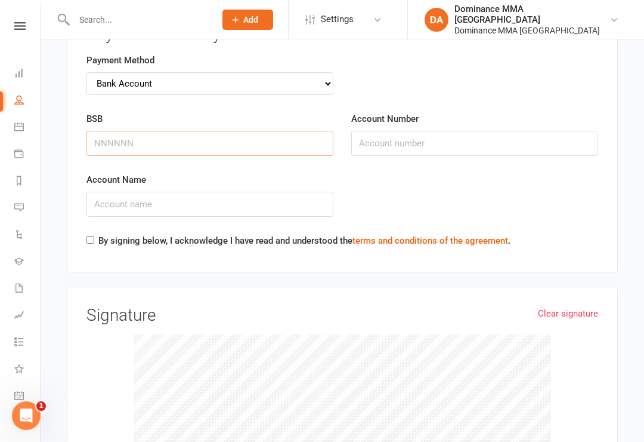
click at [252, 131] on input "BSB" at bounding box center [210, 143] width 247 height 25
type input "063262"
click at [427, 131] on input "Account Number" at bounding box center [474, 143] width 247 height 25
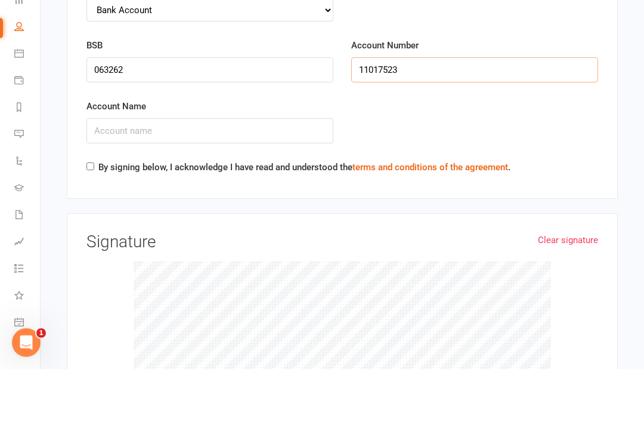
type input "11017523"
click at [266, 192] on input "Account Name" at bounding box center [210, 204] width 247 height 25
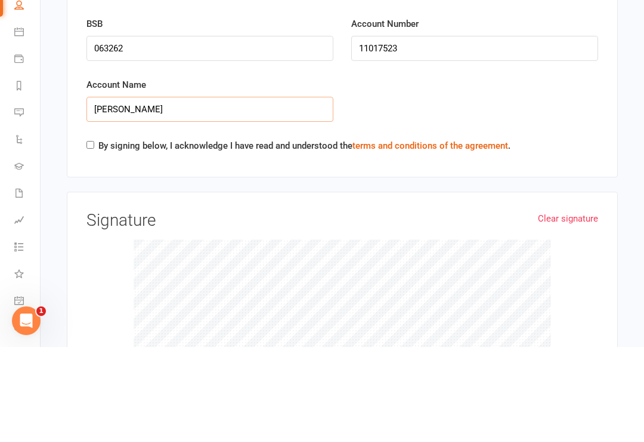
type input "Chetan Noronha"
click at [91, 236] on input "By signing below, I acknowledge I have read and understood the terms and condit…" at bounding box center [91, 240] width 8 height 8
checkbox input "true"
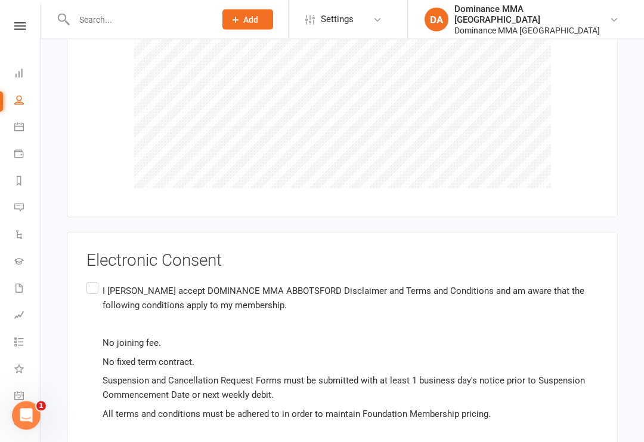
scroll to position [2131, 0]
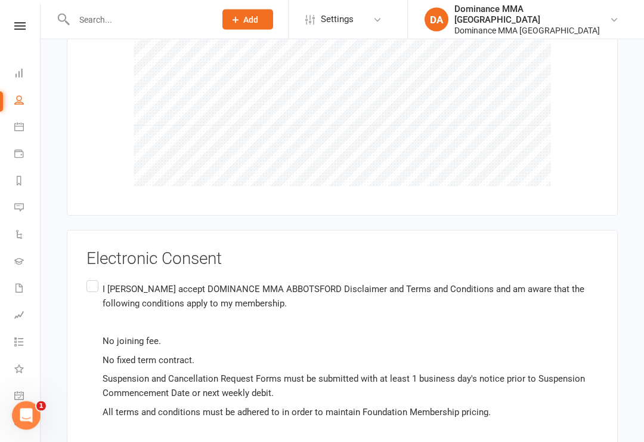
click at [97, 278] on label "I Chetan Noronha accept DOMINANCE MMA ABBOTSFORD Disclaimer and Terms and Condi…" at bounding box center [343, 351] width 512 height 146
click at [94, 278] on input "I Chetan Noronha accept DOMINANCE MMA ABBOTSFORD Disclaimer and Terms and Condi…" at bounding box center [91, 278] width 8 height 0
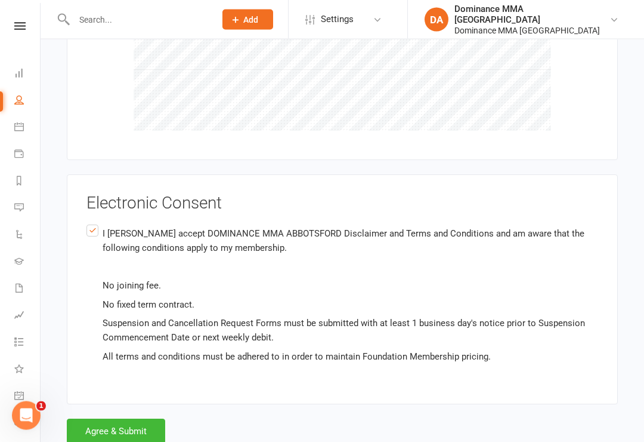
scroll to position [2187, 0]
click at [132, 418] on button "Agree & Submit" at bounding box center [116, 430] width 98 height 25
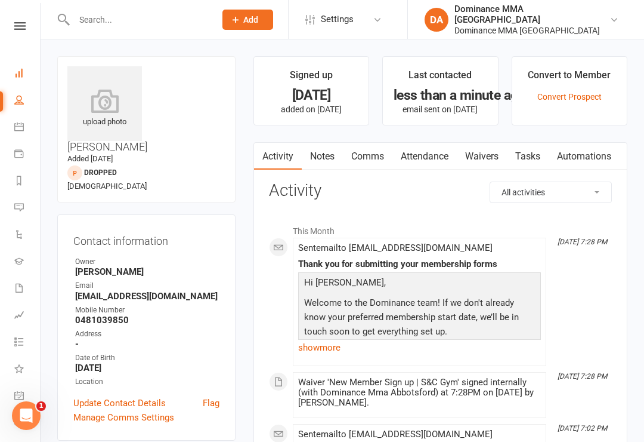
click at [26, 71] on link "Dashboard" at bounding box center [27, 74] width 27 height 27
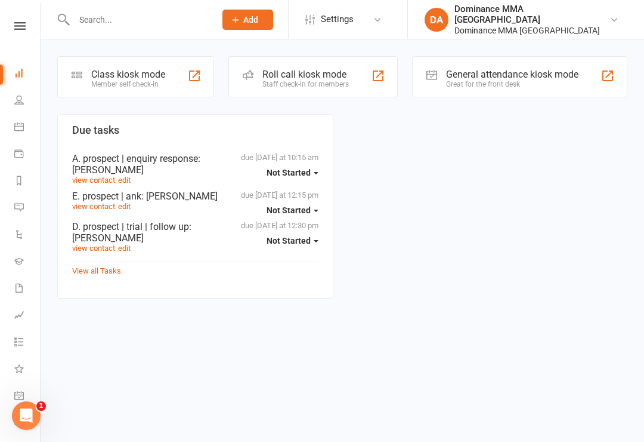
click at [119, 74] on div "Class kiosk mode" at bounding box center [128, 74] width 74 height 11
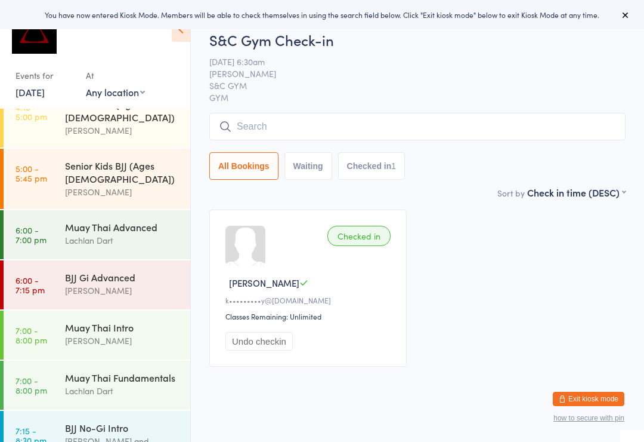
scroll to position [469, 0]
